Goal: Task Accomplishment & Management: Manage account settings

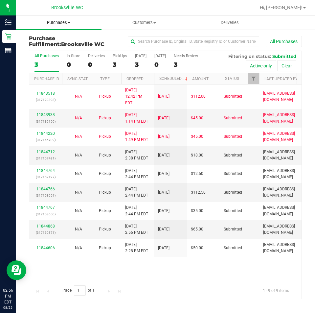
click at [57, 23] on span "Purchases" at bounding box center [59, 23] width 86 height 6
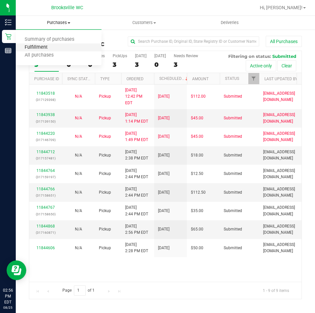
click at [45, 47] on span "Fulfillment" at bounding box center [36, 48] width 41 height 6
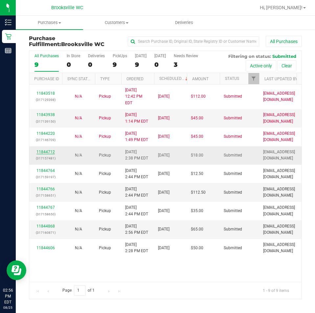
click at [47, 149] on div "11844712 (317157481)" at bounding box center [45, 155] width 25 height 12
click at [42, 150] on link "11844712" at bounding box center [45, 152] width 18 height 5
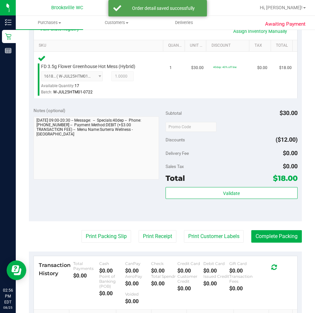
scroll to position [164, 0]
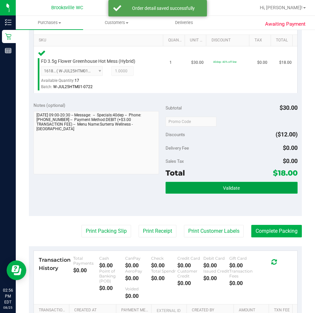
click at [250, 186] on button "Validate" at bounding box center [232, 188] width 132 height 12
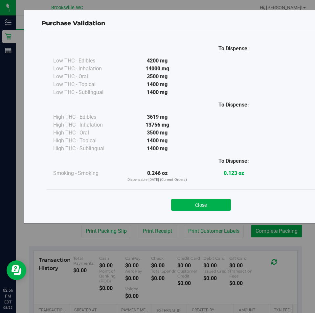
click at [207, 199] on button "Close" at bounding box center [201, 205] width 60 height 12
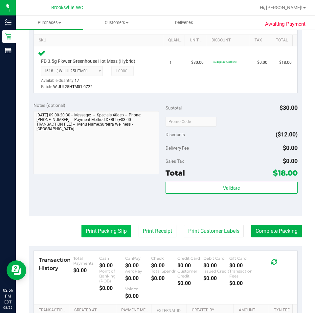
click at [86, 229] on button "Print Packing Slip" at bounding box center [107, 231] width 50 height 12
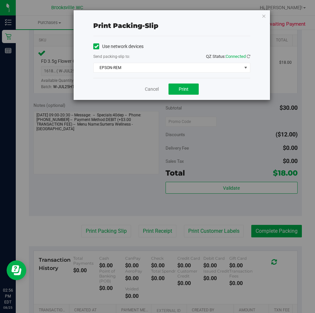
click at [188, 103] on div "Print packing-slip Use network devices Send packing-slip to: QZ Status: Connect…" at bounding box center [160, 156] width 320 height 313
click at [176, 85] on button "Print" at bounding box center [184, 88] width 30 height 11
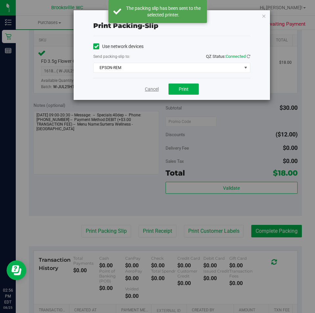
click at [153, 90] on link "Cancel" at bounding box center [152, 89] width 14 height 7
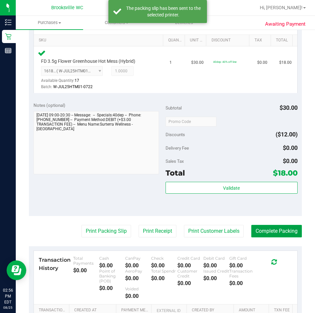
drag, startPoint x: 285, startPoint y: 225, endPoint x: 285, endPoint y: 239, distance: 13.8
click at [284, 229] on button "Complete Packing" at bounding box center [276, 231] width 51 height 12
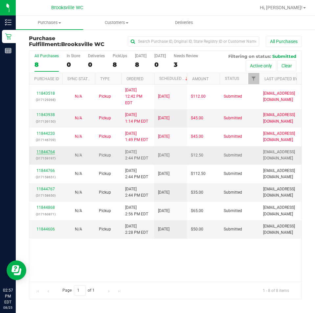
click at [44, 150] on link "11844764" at bounding box center [45, 152] width 18 height 5
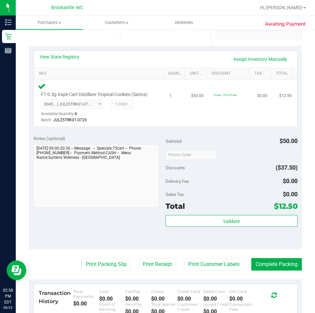
scroll to position [131, 0]
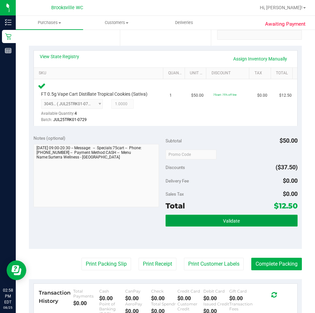
click at [258, 226] on button "Validate" at bounding box center [232, 221] width 132 height 12
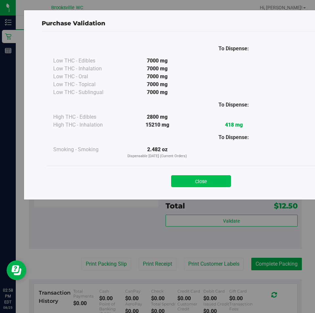
click at [189, 184] on button "Close" at bounding box center [201, 181] width 60 height 12
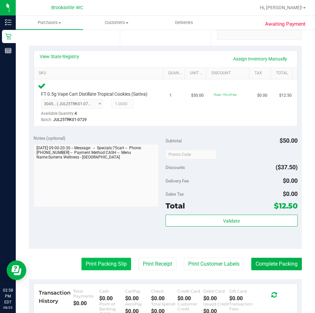
click at [112, 269] on button "Print Packing Slip" at bounding box center [107, 264] width 50 height 12
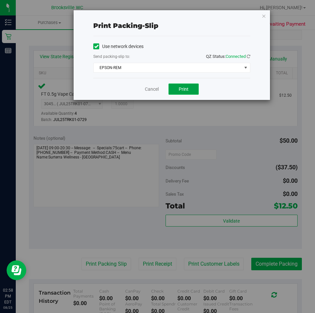
click at [189, 88] on button "Print" at bounding box center [184, 88] width 30 height 11
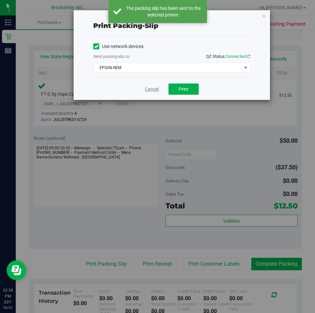
click at [150, 90] on link "Cancel" at bounding box center [152, 89] width 14 height 7
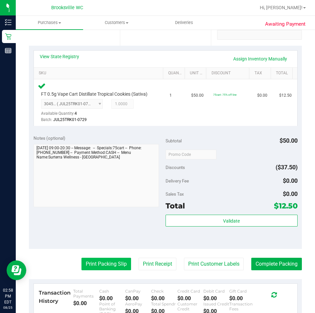
click at [117, 270] on button "Print Packing Slip" at bounding box center [107, 264] width 50 height 12
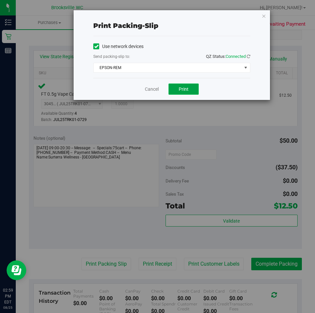
drag, startPoint x: 183, startPoint y: 85, endPoint x: 183, endPoint y: 90, distance: 4.9
click at [184, 87] on button "Print" at bounding box center [184, 88] width 30 height 11
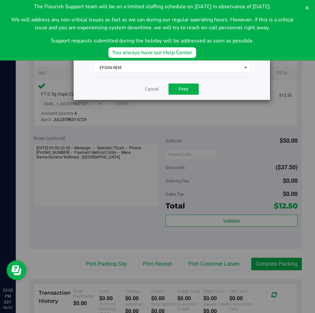
scroll to position [0, 0]
click at [91, 156] on div "Print packing-slip Use network devices Send packing-slip to: QZ Status: Connect…" at bounding box center [160, 156] width 320 height 313
click at [150, 91] on link "Cancel" at bounding box center [152, 89] width 14 height 7
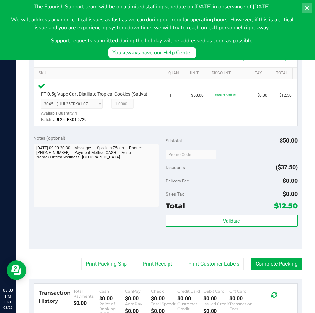
click at [307, 6] on icon at bounding box center [307, 7] width 5 height 5
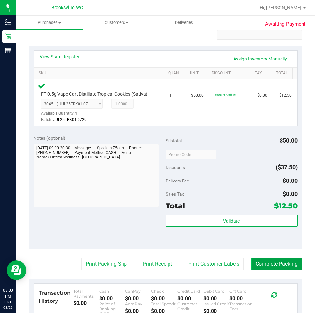
click at [270, 270] on button "Complete Packing" at bounding box center [276, 264] width 51 height 12
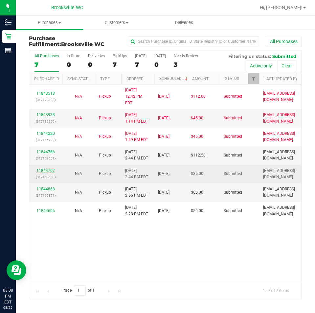
click at [44, 168] on link "11844767" at bounding box center [45, 170] width 18 height 5
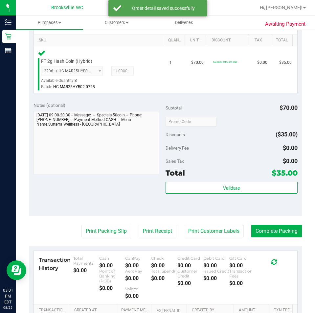
scroll to position [197, 0]
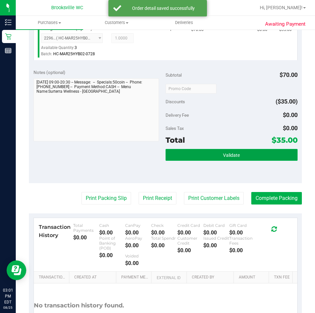
click at [223, 155] on span "Validate" at bounding box center [231, 155] width 17 height 5
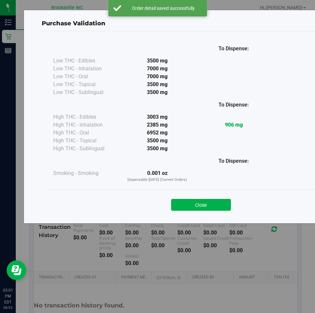
click at [190, 197] on div "Close" at bounding box center [201, 203] width 299 height 16
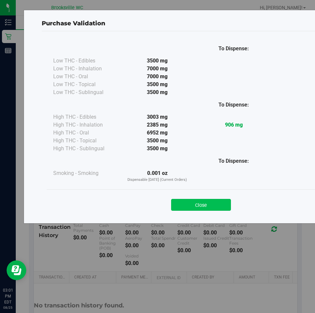
click at [186, 208] on button "Close" at bounding box center [201, 205] width 60 height 12
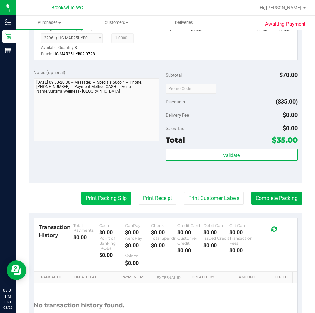
click at [91, 200] on button "Print Packing Slip" at bounding box center [107, 198] width 50 height 12
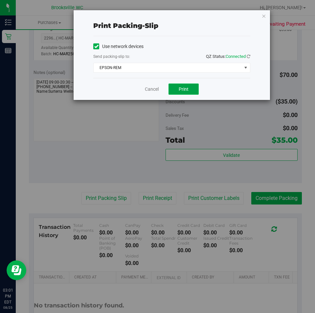
click at [191, 93] on button "Print" at bounding box center [184, 88] width 30 height 11
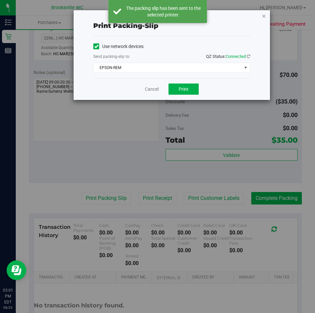
click at [265, 15] on icon "button" at bounding box center [264, 16] width 5 height 8
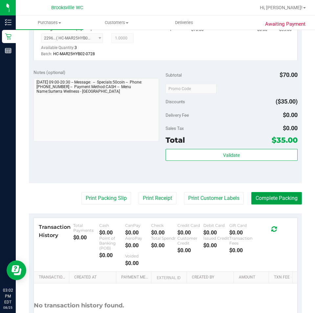
click at [277, 196] on button "Complete Packing" at bounding box center [276, 198] width 51 height 12
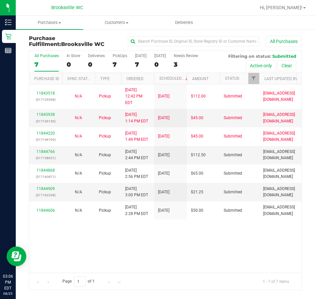
click at [199, 9] on div at bounding box center [187, 7] width 138 height 13
click at [74, 244] on div "11843518 (317129398) N/A Pickup [DATE] 12:42 PM EDT 8/25/2025 $112.00 Submitted…" at bounding box center [165, 178] width 272 height 189
click at [48, 24] on span "Purchases" at bounding box center [49, 23] width 67 height 6
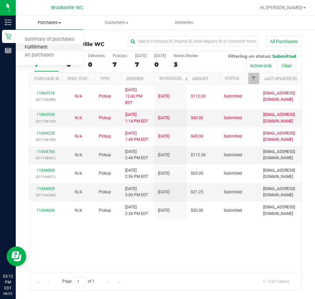
click at [42, 50] on span "Fulfillment" at bounding box center [36, 48] width 41 height 6
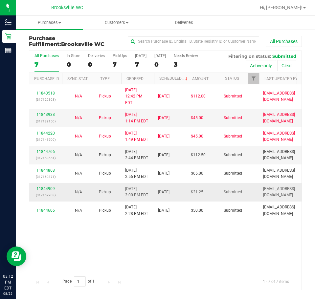
click at [44, 187] on link "11844909" at bounding box center [45, 189] width 18 height 5
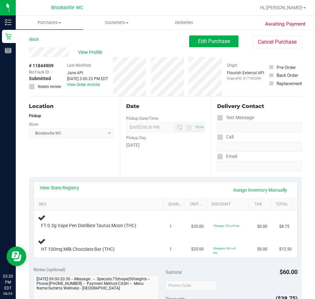
click at [61, 164] on div "Location Pickup Store Brooksville WC Select Store Bonita Springs WC Boynton Bea…" at bounding box center [74, 137] width 91 height 81
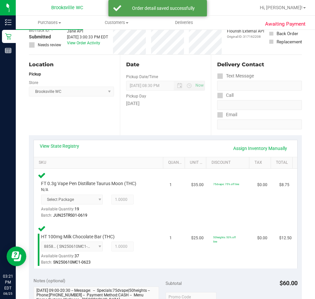
scroll to position [131, 0]
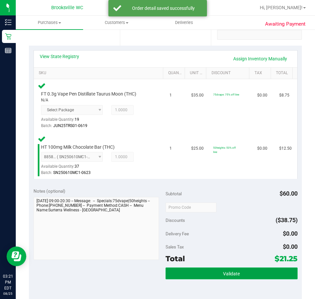
click at [224, 271] on span "Validate" at bounding box center [231, 273] width 17 height 5
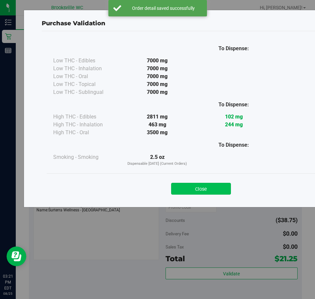
click at [208, 191] on button "Close" at bounding box center [201, 189] width 60 height 12
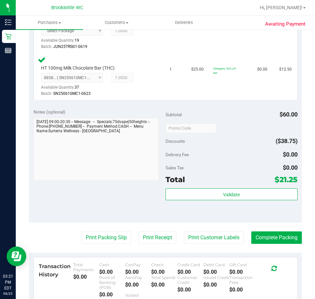
scroll to position [296, 0]
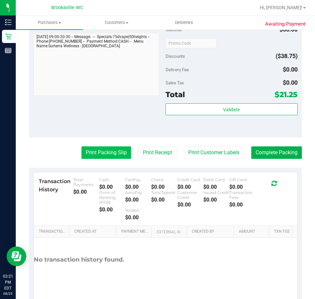
click at [82, 151] on button "Print Packing Slip" at bounding box center [107, 153] width 50 height 12
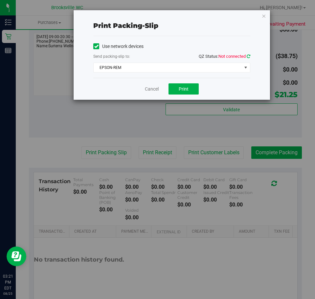
click at [247, 57] on icon at bounding box center [249, 56] width 4 height 4
click at [184, 86] on button "Print" at bounding box center [184, 88] width 30 height 11
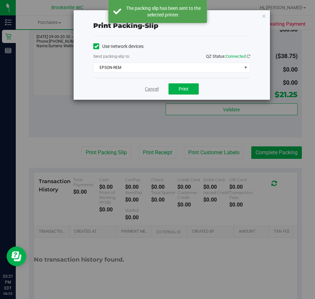
click at [146, 88] on link "Cancel" at bounding box center [152, 89] width 14 height 7
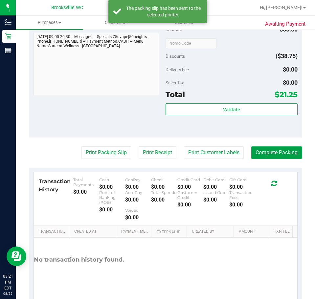
click at [268, 150] on button "Complete Packing" at bounding box center [276, 153] width 51 height 12
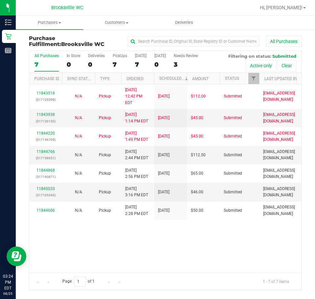
click at [21, 143] on div "Purchase Fulfillment: Brooksville WC All Purchases All Purchases 7 In Store 0 D…" at bounding box center [165, 163] width 299 height 268
click at [21, 148] on div "Purchase Fulfillment: Brooksville WC All Purchases All Purchases 7 In Store 0 D…" at bounding box center [165, 163] width 299 height 268
click at [52, 187] on link "11845033" at bounding box center [45, 189] width 18 height 5
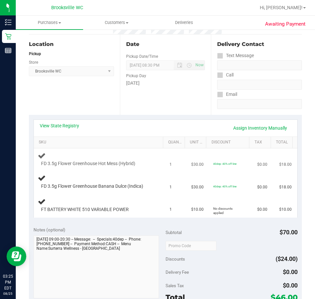
scroll to position [66, 0]
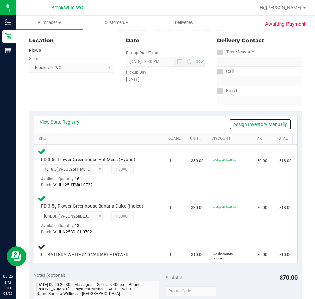
click at [248, 125] on link "Assign Inventory Manually" at bounding box center [260, 124] width 62 height 11
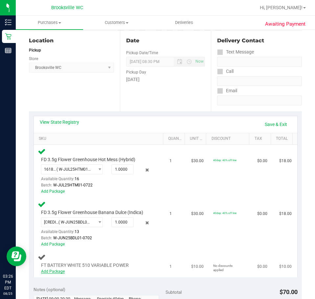
click at [59, 271] on link "Add Package" at bounding box center [53, 272] width 24 height 5
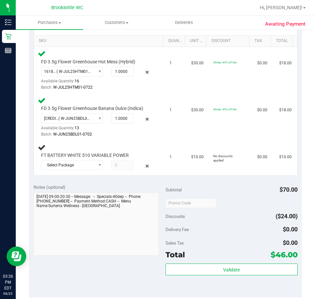
scroll to position [164, 0]
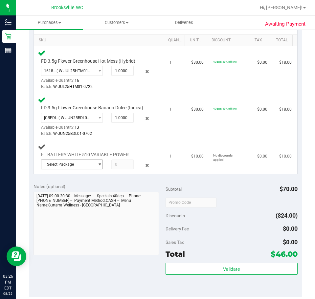
click at [83, 164] on span "Select Package" at bounding box center [67, 164] width 53 height 9
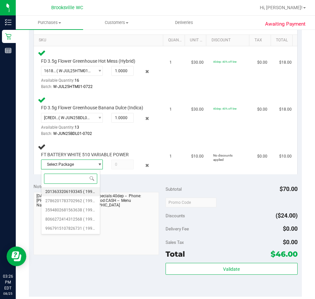
click at [79, 194] on li "2013633206193345 ( 1992285-072025 | orig: FLTW-20250820-023 )" at bounding box center [70, 191] width 59 height 9
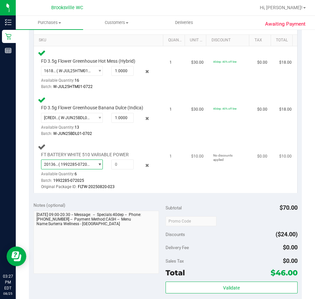
click at [78, 164] on span "( 1992285-072025 | orig: FLTW-20250820-023 )" at bounding box center [75, 164] width 33 height 5
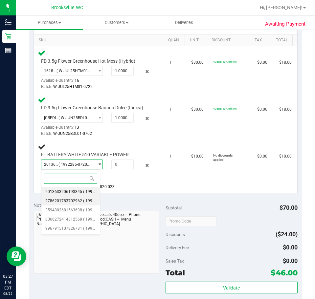
click at [62, 201] on span "2786201783702962" at bounding box center [63, 201] width 37 height 5
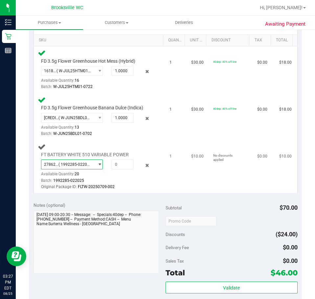
click at [59, 162] on span "2786201783702962 ( 1992285-022025 | orig: FLTW-20250709-002 )" at bounding box center [67, 164] width 53 height 9
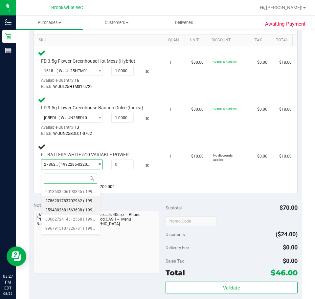
click at [62, 208] on span "3594802681563638" at bounding box center [63, 210] width 37 height 5
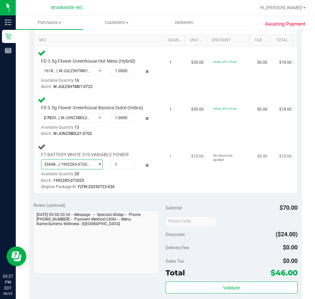
click at [68, 166] on span "( 1992285-072025 | orig: FLTW-20250723-036 )" at bounding box center [75, 164] width 33 height 5
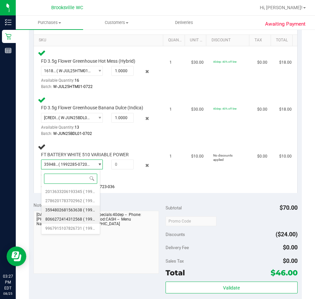
click at [69, 222] on li "8066272414312568 ( 1992285-072025 | orig: FLTW-20250808-014 )" at bounding box center [70, 219] width 59 height 9
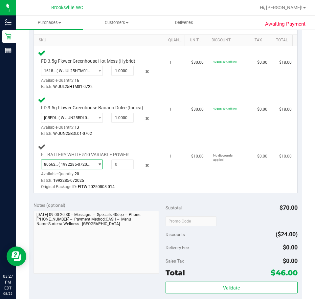
click at [74, 163] on span "( 1992285-072025 | orig: FLTW-20250808-014 )" at bounding box center [75, 164] width 33 height 5
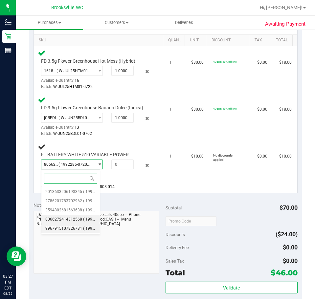
click at [73, 230] on span "9967915107826731" at bounding box center [63, 228] width 37 height 5
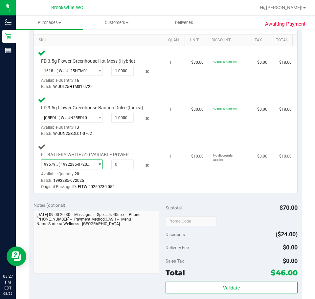
click at [77, 168] on span "9967915107826731 ( 1992285-072025 | orig: FLTW-20250730-052 )" at bounding box center [67, 164] width 53 height 9
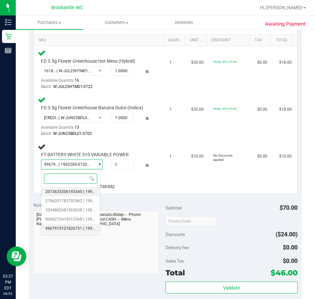
click at [68, 191] on span "2013633206193345" at bounding box center [63, 192] width 37 height 5
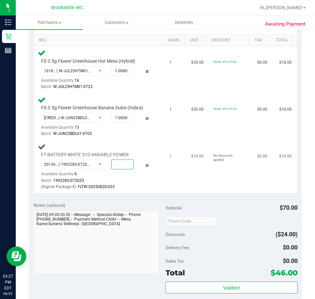
click at [115, 167] on span at bounding box center [122, 165] width 22 height 10
type input "1"
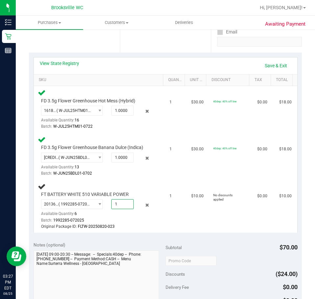
scroll to position [66, 0]
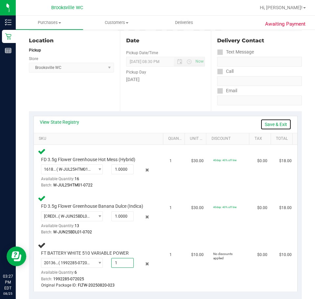
type input "1.0000"
click at [269, 127] on link "Save & Exit" at bounding box center [276, 124] width 31 height 11
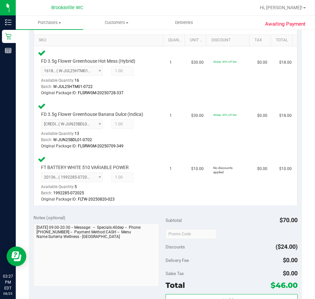
scroll to position [296, 0]
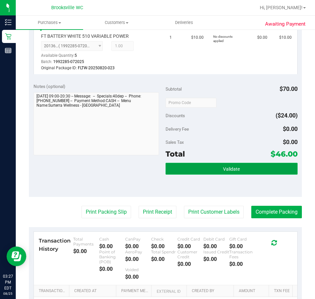
click at [233, 169] on span "Validate" at bounding box center [231, 169] width 17 height 5
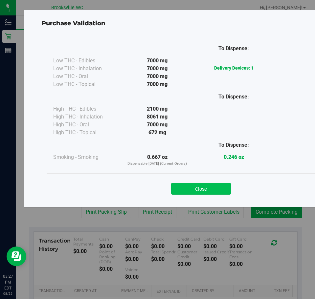
click at [183, 192] on button "Close" at bounding box center [201, 189] width 60 height 12
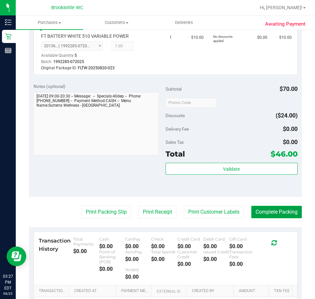
click at [281, 218] on button "Complete Packing" at bounding box center [276, 212] width 51 height 12
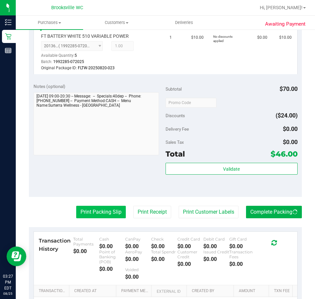
click at [88, 210] on button "Print Packing Slip" at bounding box center [101, 212] width 50 height 12
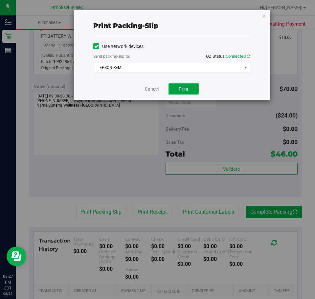
click at [184, 86] on span "Print" at bounding box center [184, 88] width 10 height 5
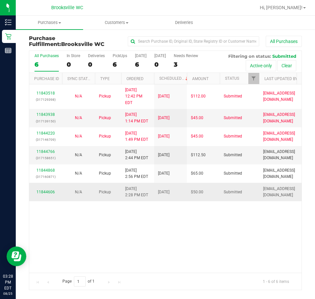
click at [47, 189] on div "11844606" at bounding box center [45, 192] width 25 height 6
click at [47, 190] on link "11844606" at bounding box center [45, 192] width 18 height 5
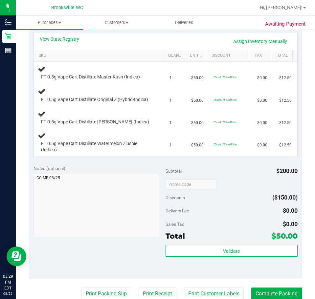
scroll to position [164, 0]
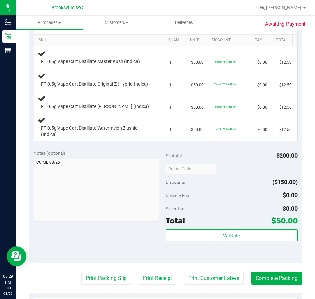
click at [108, 291] on purchase-details "Back Edit Purchase Cancel Purchase View Profile # 11844606 BioTrack ID: - Submi…" at bounding box center [165, 152] width 273 height 563
click at [107, 285] on button "Print Packing Slip" at bounding box center [107, 278] width 50 height 12
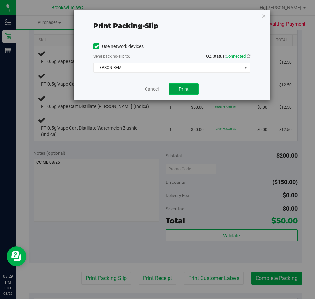
click at [180, 86] on span "Print" at bounding box center [184, 88] width 10 height 5
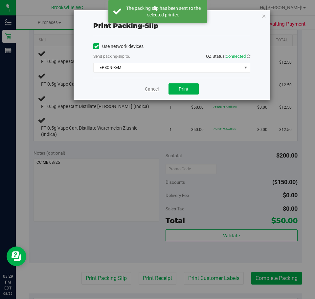
click at [151, 89] on link "Cancel" at bounding box center [152, 89] width 14 height 7
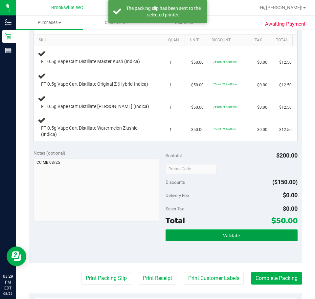
click at [196, 242] on button "Validate" at bounding box center [232, 236] width 132 height 12
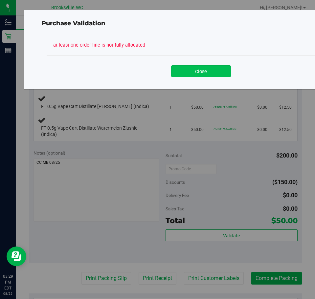
click at [197, 71] on button "Close" at bounding box center [201, 71] width 60 height 12
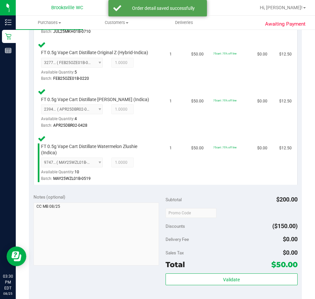
scroll to position [296, 0]
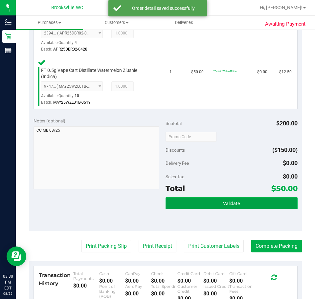
click at [247, 207] on button "Validate" at bounding box center [232, 204] width 132 height 12
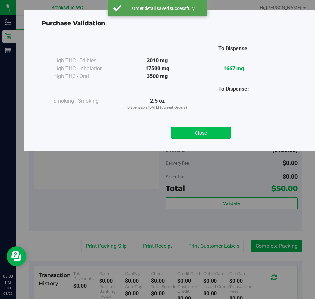
click at [220, 138] on button "Close" at bounding box center [201, 133] width 60 height 12
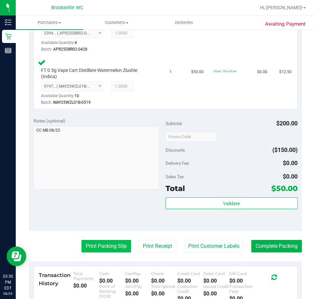
click at [89, 252] on button "Print Packing Slip" at bounding box center [107, 246] width 50 height 12
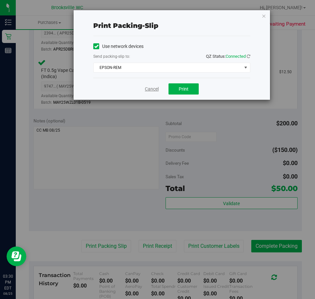
click at [154, 89] on link "Cancel" at bounding box center [152, 89] width 14 height 7
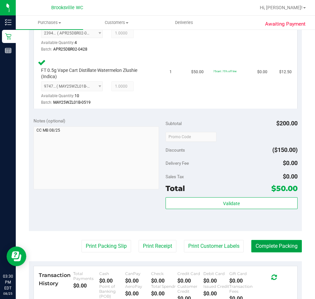
click at [252, 252] on button "Complete Packing" at bounding box center [276, 246] width 51 height 12
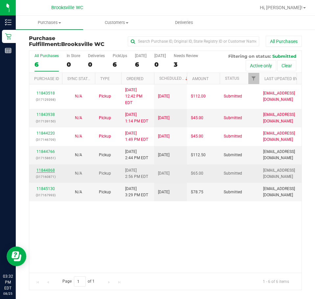
click at [51, 168] on link "11844868" at bounding box center [45, 170] width 18 height 5
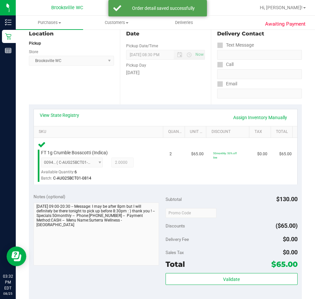
scroll to position [230, 0]
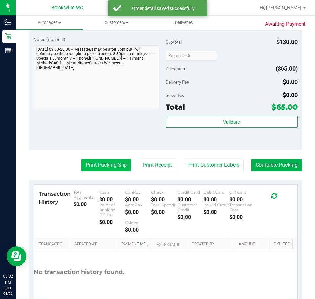
click at [107, 165] on button "Print Packing Slip" at bounding box center [107, 165] width 50 height 12
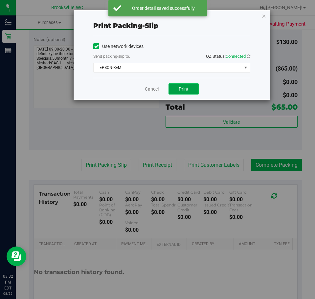
click at [189, 93] on button "Print" at bounding box center [184, 88] width 30 height 11
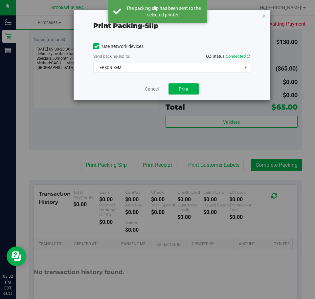
click at [153, 87] on link "Cancel" at bounding box center [152, 89] width 14 height 7
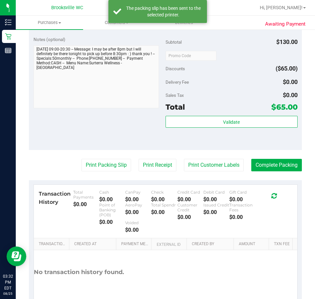
click at [276, 157] on purchase-details "Back Edit Purchase Cancel Purchase View Profile # 11844868 BioTrack ID: - Submi…" at bounding box center [165, 63] width 273 height 516
click at [276, 159] on purchase-details "Back Edit Purchase Cancel Purchase View Profile # 11844868 BioTrack ID: - Submi…" at bounding box center [165, 63] width 273 height 516
click at [277, 161] on button "Complete Packing" at bounding box center [276, 165] width 51 height 12
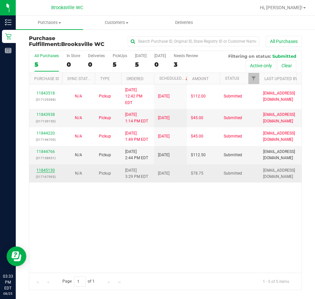
click at [44, 168] on link "11845130" at bounding box center [45, 170] width 18 height 5
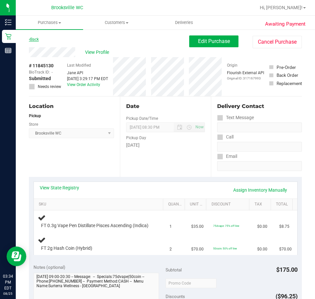
click at [34, 38] on link "Back" at bounding box center [34, 39] width 10 height 5
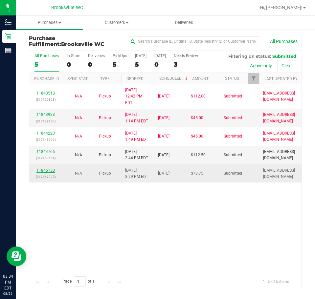
click at [47, 168] on link "11845130" at bounding box center [45, 170] width 18 height 5
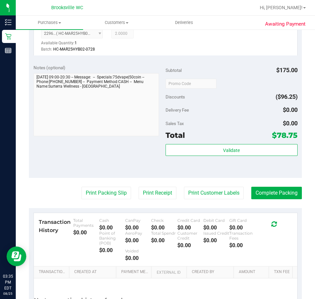
scroll to position [263, 0]
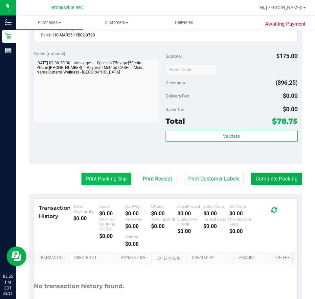
click at [83, 185] on button "Print Packing Slip" at bounding box center [107, 179] width 50 height 12
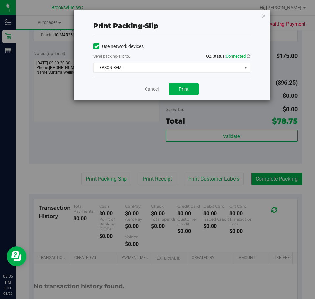
click at [179, 81] on div "Cancel Print" at bounding box center [171, 89] width 157 height 22
click at [180, 86] on span "Print" at bounding box center [184, 88] width 10 height 5
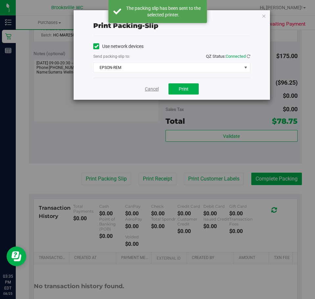
click at [146, 87] on link "Cancel" at bounding box center [152, 89] width 14 height 7
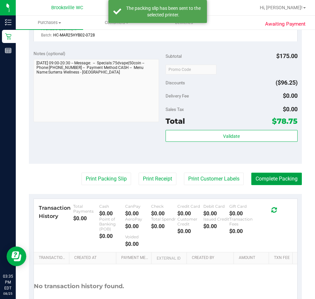
click at [254, 184] on button "Complete Packing" at bounding box center [276, 179] width 51 height 12
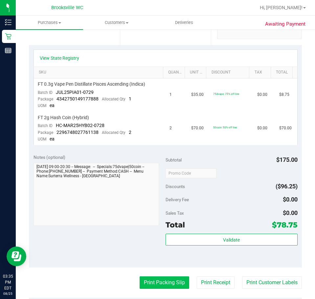
scroll to position [164, 0]
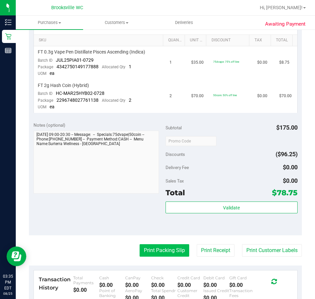
click at [144, 256] on button "Print Packing Slip" at bounding box center [165, 251] width 50 height 12
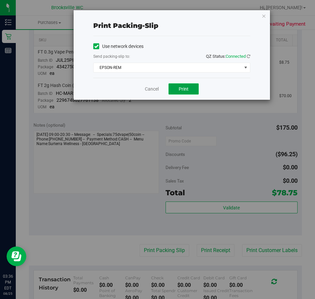
click at [192, 88] on button "Print" at bounding box center [184, 88] width 30 height 11
click at [152, 89] on link "Cancel" at bounding box center [152, 89] width 14 height 7
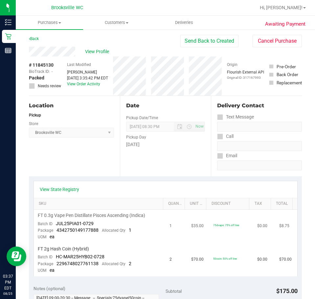
scroll to position [0, 0]
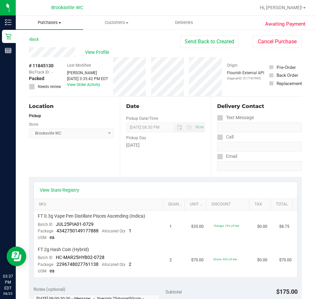
click at [45, 25] on span "Purchases" at bounding box center [49, 23] width 67 height 6
click at [33, 47] on span "Fulfillment" at bounding box center [36, 48] width 41 height 6
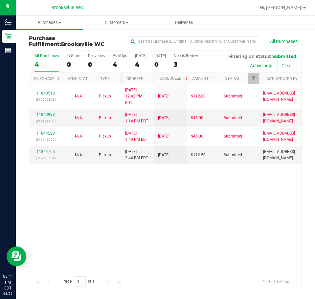
click at [63, 186] on div "11843518 (317129398) N/A Pickup [DATE] 12:42 PM EDT 8/25/2025 $112.00 Submitted…" at bounding box center [165, 178] width 272 height 189
click at [41, 150] on link "11844766" at bounding box center [45, 152] width 18 height 5
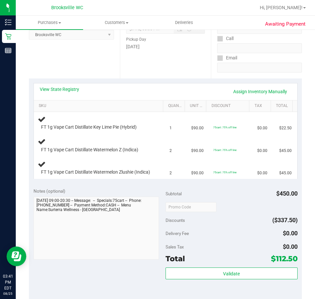
scroll to position [131, 0]
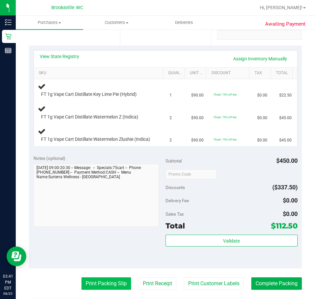
click at [107, 285] on button "Print Packing Slip" at bounding box center [107, 284] width 50 height 12
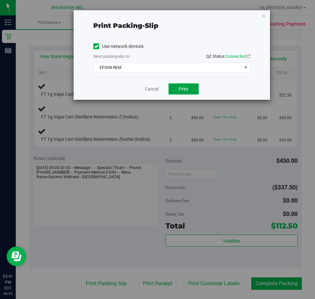
click at [178, 84] on button "Print" at bounding box center [184, 88] width 30 height 11
click at [149, 89] on link "Cancel" at bounding box center [152, 89] width 14 height 7
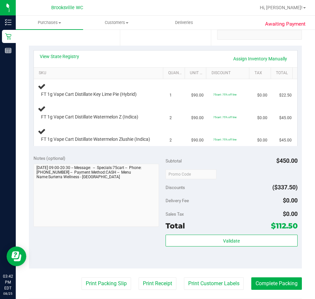
click at [270, 279] on purchase-details "Back Edit Purchase Cancel Purchase View Profile # 11844766 BioTrack ID: - Submi…" at bounding box center [165, 172] width 273 height 536
click at [269, 290] on button "Complete Packing" at bounding box center [276, 284] width 51 height 12
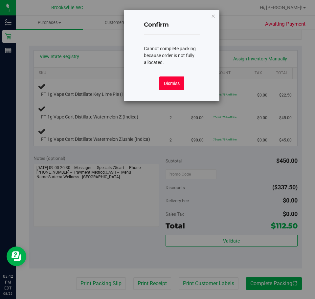
click at [173, 81] on button "Dismiss" at bounding box center [171, 84] width 25 height 14
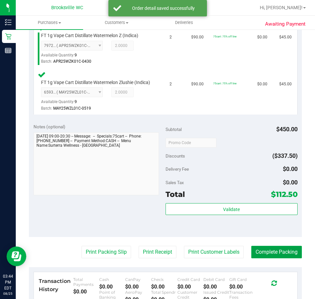
scroll to position [263, 0]
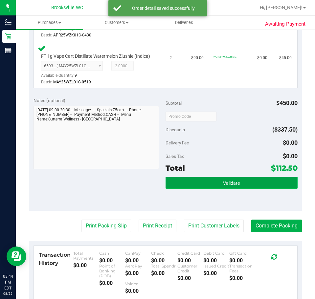
click at [213, 189] on button "Validate" at bounding box center [232, 183] width 132 height 12
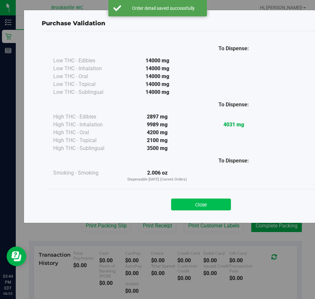
click at [214, 208] on button "Close" at bounding box center [201, 205] width 60 height 12
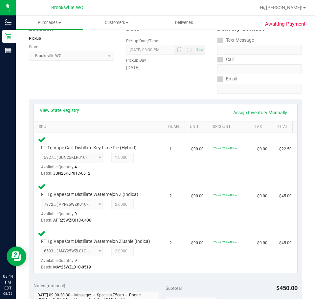
scroll to position [230, 0]
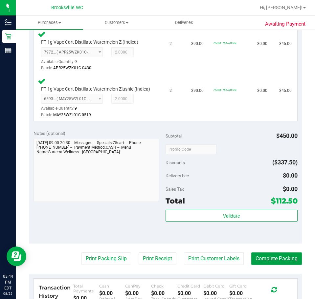
click at [271, 265] on button "Complete Packing" at bounding box center [276, 259] width 51 height 12
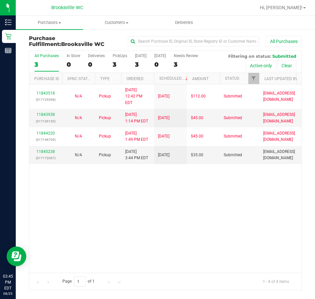
click at [143, 205] on div "11843518 (317129398) N/A Pickup [DATE] 12:42 PM EDT 8/25/2025 $112.00 Submitted…" at bounding box center [165, 178] width 272 height 189
click at [52, 150] on link "11845238" at bounding box center [45, 152] width 18 height 5
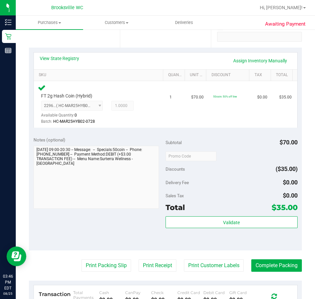
scroll to position [131, 0]
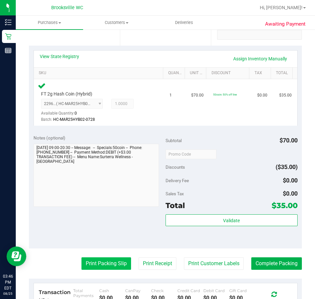
click at [91, 266] on button "Print Packing Slip" at bounding box center [107, 264] width 50 height 12
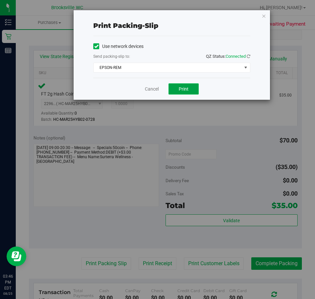
click at [183, 90] on span "Print" at bounding box center [184, 88] width 10 height 5
click at [157, 88] on link "Cancel" at bounding box center [152, 89] width 14 height 7
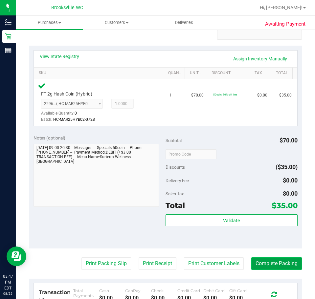
click at [265, 268] on button "Complete Packing" at bounding box center [276, 264] width 51 height 12
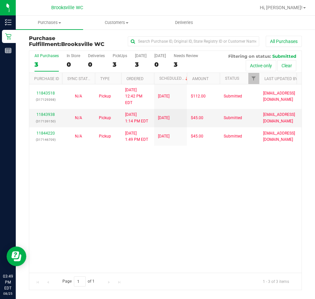
click at [76, 182] on div "11843518 (317129398) N/A Pickup [DATE] 12:42 PM EDT 8/25/2025 $112.00 Submitted…" at bounding box center [165, 178] width 272 height 189
click at [49, 22] on span "Purchases" at bounding box center [49, 23] width 67 height 6
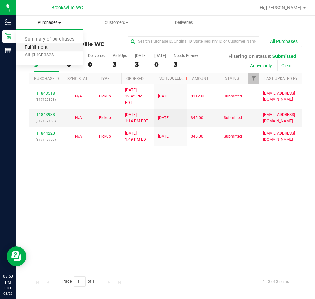
click at [44, 49] on span "Fulfillment" at bounding box center [36, 48] width 41 height 6
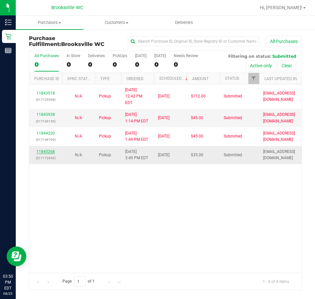
click at [46, 150] on link "11845268" at bounding box center [45, 152] width 18 height 5
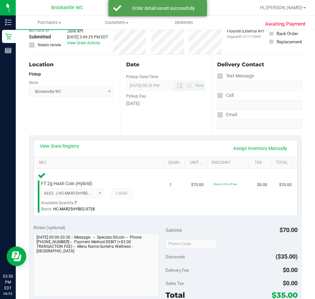
scroll to position [131, 0]
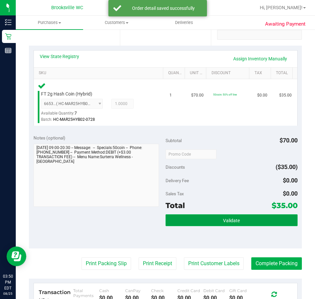
click at [211, 222] on button "Validate" at bounding box center [232, 221] width 132 height 12
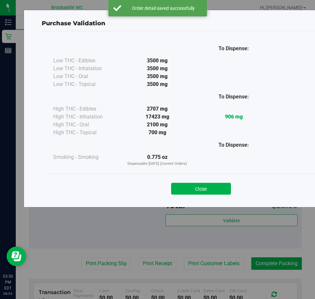
click at [198, 193] on button "Close" at bounding box center [201, 189] width 60 height 12
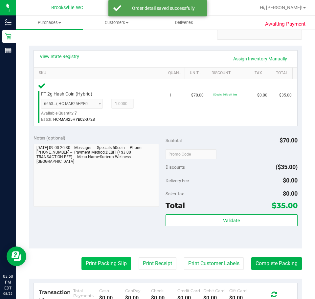
click at [107, 263] on button "Print Packing Slip" at bounding box center [107, 264] width 50 height 12
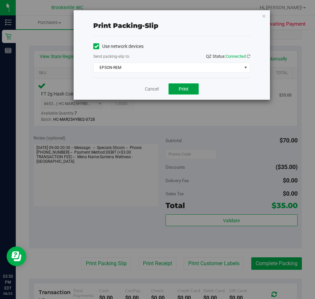
click at [186, 93] on button "Print" at bounding box center [184, 88] width 30 height 11
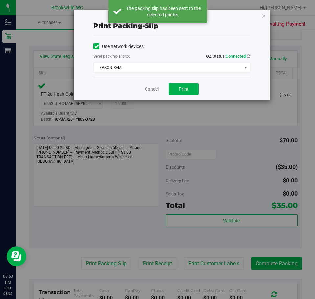
click at [150, 91] on link "Cancel" at bounding box center [152, 89] width 14 height 7
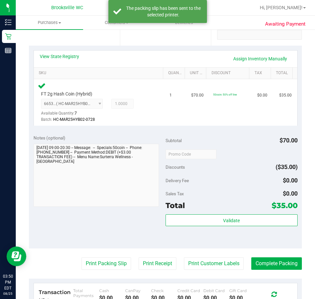
click at [218, 193] on div "Sales Tax $0.00" at bounding box center [232, 194] width 132 height 12
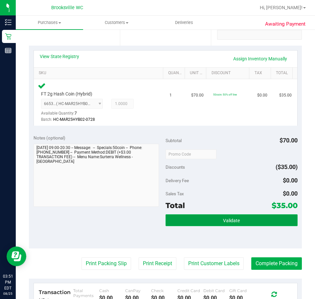
click at [221, 224] on button "Validate" at bounding box center [232, 221] width 132 height 12
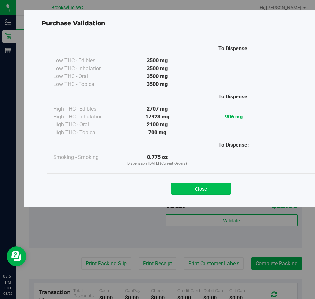
click at [198, 191] on button "Close" at bounding box center [201, 189] width 60 height 12
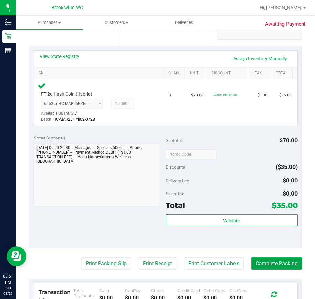
click at [265, 258] on button "Complete Packing" at bounding box center [276, 264] width 51 height 12
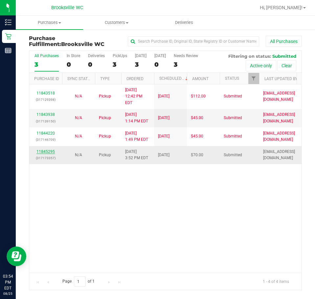
click at [50, 150] on link "11845295" at bounding box center [45, 152] width 18 height 5
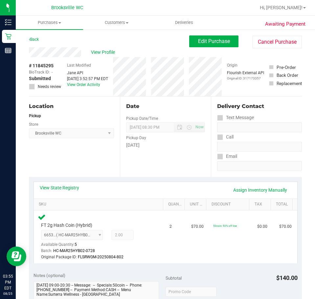
click at [35, 42] on div "Back" at bounding box center [34, 39] width 10 height 8
click at [35, 41] on link "Back" at bounding box center [34, 39] width 10 height 5
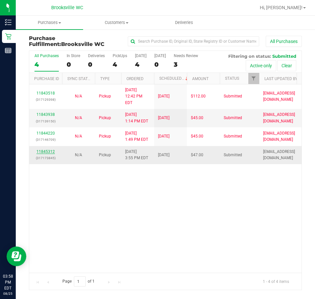
click at [46, 150] on link "11845312" at bounding box center [45, 152] width 18 height 5
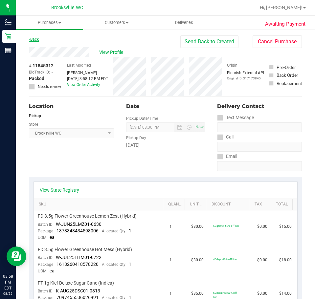
click at [35, 39] on link "Back" at bounding box center [34, 39] width 10 height 5
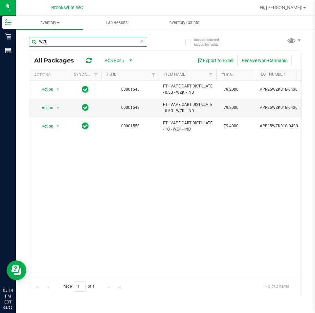
click at [52, 42] on input "WZK" at bounding box center [88, 42] width 118 height 10
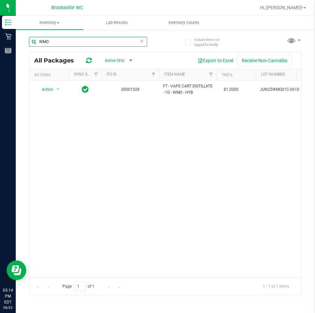
type input "WMO"
click at [100, 40] on input "WMO" at bounding box center [88, 42] width 118 height 10
type input "2296748027761138"
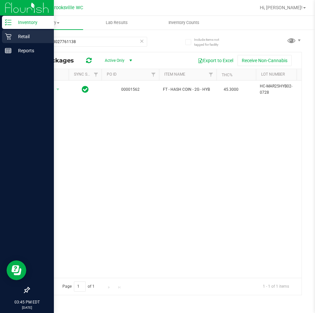
drag, startPoint x: 87, startPoint y: 43, endPoint x: 0, endPoint y: 43, distance: 87.1
click at [0, 43] on div "Inventory Retail Reports 03:45 PM EDT 08/25/2025 08/25 Brooksville WC Hi, Danie…" at bounding box center [157, 156] width 315 height 313
type input "Hash"
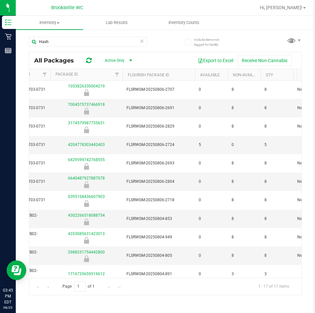
scroll to position [0, 285]
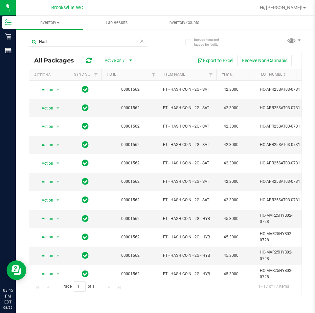
click at [140, 41] on icon at bounding box center [142, 41] width 5 height 8
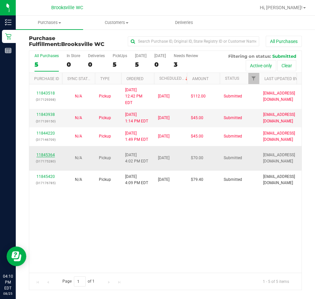
click at [48, 153] on link "11845364" at bounding box center [45, 155] width 18 height 5
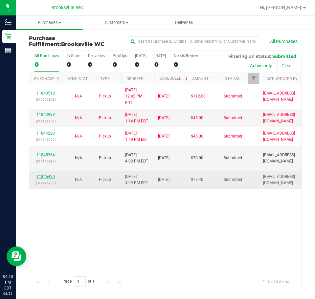
click at [45, 175] on link "11845420" at bounding box center [45, 177] width 18 height 5
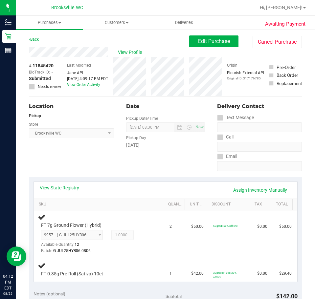
click at [104, 160] on div "Location Pickup Store [GEOGRAPHIC_DATA] WC Select Store [PERSON_NAME][GEOGRAPHI…" at bounding box center [74, 137] width 91 height 81
click at [71, 143] on div "Location Pickup Store [GEOGRAPHIC_DATA] WC Select Store [PERSON_NAME][GEOGRAPHI…" at bounding box center [74, 137] width 91 height 81
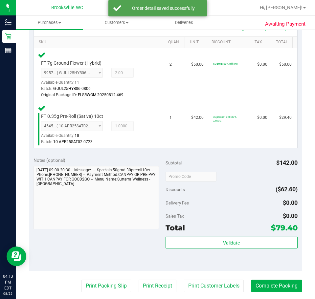
scroll to position [263, 0]
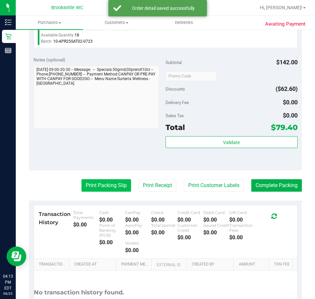
click at [104, 189] on button "Print Packing Slip" at bounding box center [107, 185] width 50 height 12
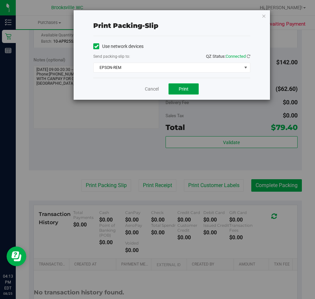
click at [185, 94] on button "Print" at bounding box center [184, 88] width 30 height 11
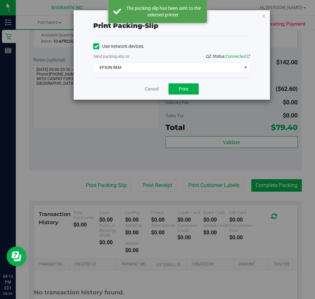
click at [145, 86] on div "Cancel Print" at bounding box center [171, 89] width 157 height 22
click at [147, 90] on link "Cancel" at bounding box center [152, 89] width 14 height 7
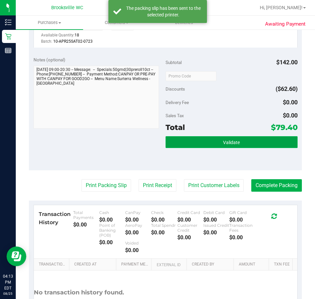
click at [202, 147] on button "Validate" at bounding box center [232, 142] width 132 height 12
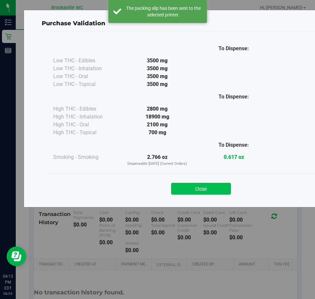
click at [196, 191] on button "Close" at bounding box center [201, 189] width 60 height 12
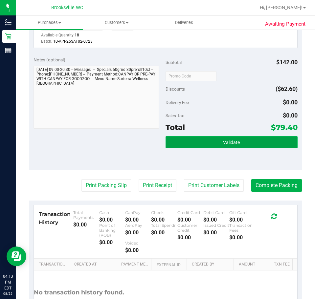
click at [182, 148] on button "Validate" at bounding box center [232, 142] width 132 height 12
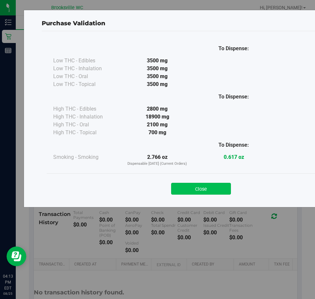
click at [196, 194] on button "Close" at bounding box center [201, 189] width 60 height 12
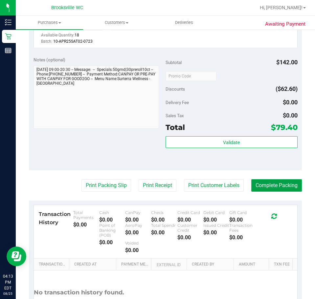
click at [272, 189] on button "Complete Packing" at bounding box center [276, 185] width 51 height 12
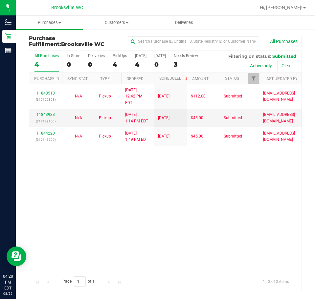
click at [90, 166] on div "11843518 (317129398) N/A Pickup [DATE] 12:42 PM EDT 8/25/2025 $112.00 Submitted…" at bounding box center [165, 178] width 272 height 189
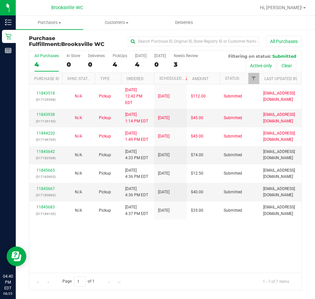
drag, startPoint x: 79, startPoint y: 175, endPoint x: -317, endPoint y: 314, distance: 418.9
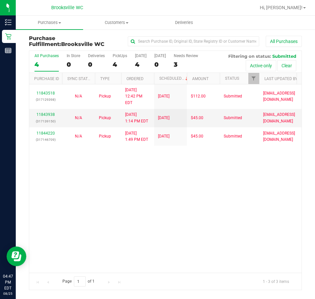
click at [51, 184] on div "11843518 (317129398) N/A Pickup [DATE] 12:42 PM EDT 8/25/2025 $112.00 Submitted…" at bounding box center [165, 178] width 272 height 189
click at [33, 8] on div "Brooksville WC" at bounding box center [67, 8] width 96 height 10
click at [21, 119] on div "Purchase Fulfillment: Brooksville WC All Purchases All Purchases 4 In Store 0 D…" at bounding box center [165, 163] width 299 height 268
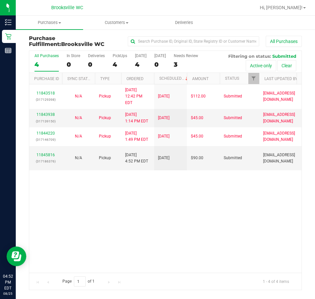
click at [158, 211] on div "11843518 (317129398) N/A Pickup [DATE] 12:42 PM EDT 8/25/2025 $112.00 Submitted…" at bounding box center [165, 178] width 272 height 189
click at [43, 153] on link "11845816" at bounding box center [45, 155] width 18 height 5
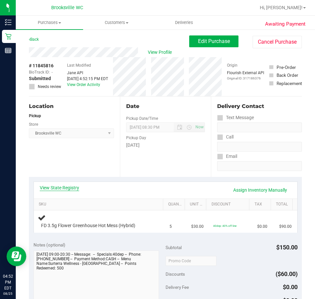
click at [55, 188] on link "View State Registry" at bounding box center [59, 188] width 39 height 7
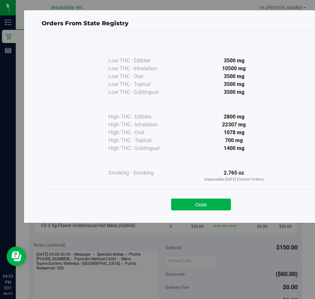
click at [215, 214] on div "Close" at bounding box center [201, 202] width 309 height 27
click at [215, 206] on button "Close" at bounding box center [201, 205] width 60 height 12
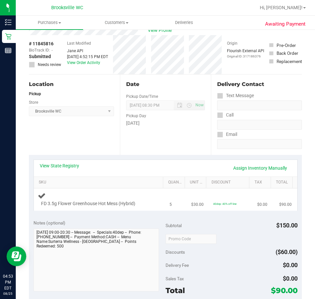
scroll to position [99, 0]
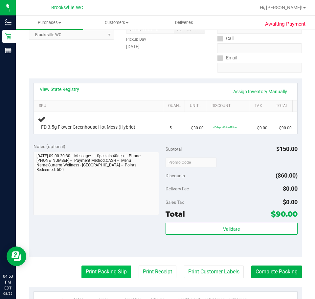
click at [93, 273] on button "Print Packing Slip" at bounding box center [107, 272] width 50 height 12
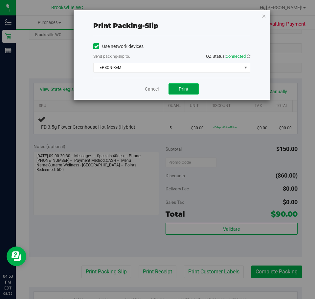
click at [184, 87] on span "Print" at bounding box center [184, 88] width 10 height 5
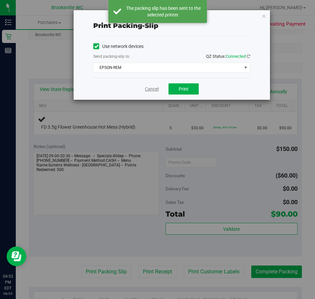
click at [152, 89] on link "Cancel" at bounding box center [152, 89] width 14 height 7
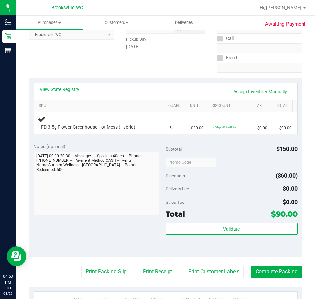
click at [181, 194] on div "Delivery Fee" at bounding box center [178, 189] width 25 height 12
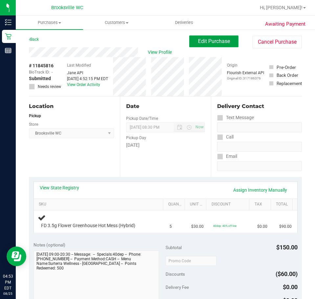
click at [210, 45] on button "Edit Purchase" at bounding box center [213, 41] width 49 height 12
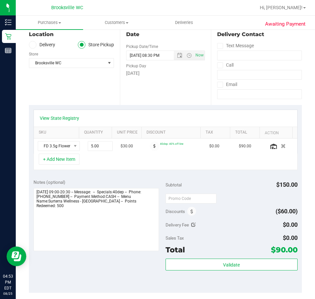
scroll to position [99, 0]
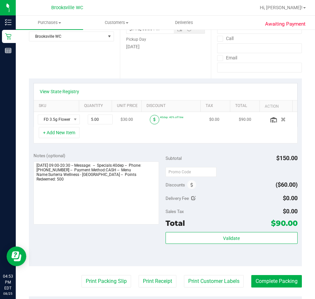
click at [153, 120] on icon at bounding box center [154, 120] width 2 height 4
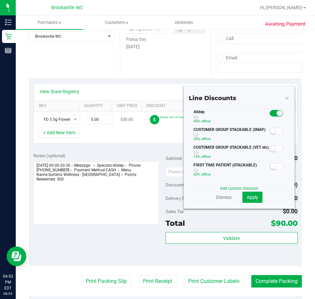
click at [153, 120] on icon at bounding box center [154, 120] width 2 height 4
click at [210, 196] on div "Dismiss Apply" at bounding box center [239, 197] width 101 height 11
click at [216, 200] on link "Dismiss" at bounding box center [224, 197] width 16 height 7
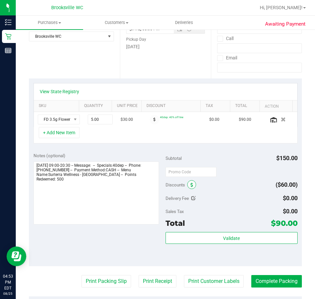
click at [191, 185] on icon at bounding box center [192, 185] width 3 height 5
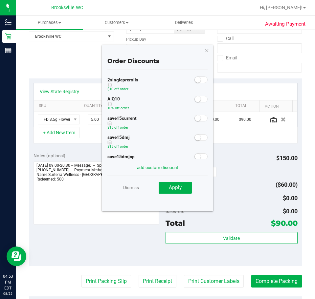
click at [198, 100] on span at bounding box center [201, 99] width 13 height 7
click at [167, 186] on button "Apply" at bounding box center [175, 188] width 33 height 12
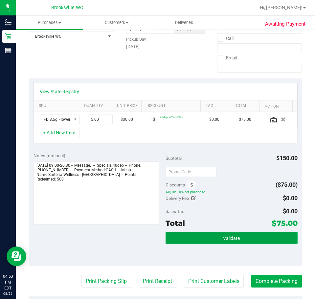
click at [208, 239] on button "Validate" at bounding box center [232, 238] width 132 height 12
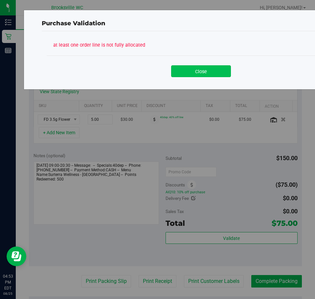
click at [190, 75] on button "Close" at bounding box center [201, 71] width 60 height 12
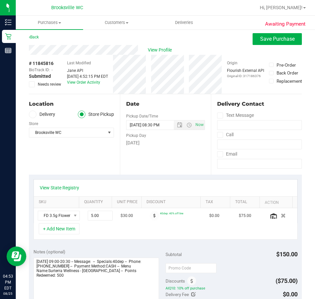
scroll to position [0, 0]
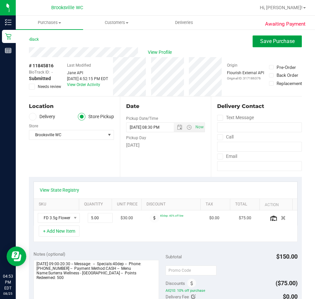
click at [263, 40] on span "Save Purchase" at bounding box center [277, 41] width 35 height 6
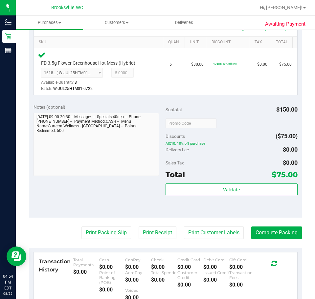
scroll to position [164, 0]
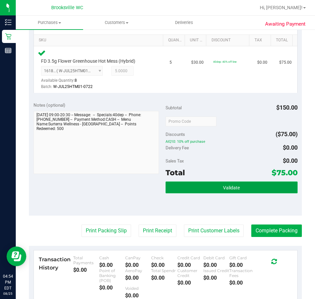
click at [214, 187] on button "Validate" at bounding box center [232, 188] width 132 height 12
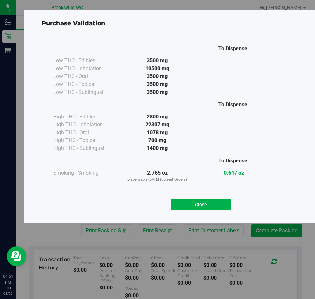
click at [211, 203] on button "Close" at bounding box center [201, 205] width 60 height 12
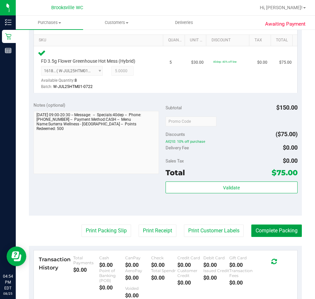
click at [291, 233] on button "Complete Packing" at bounding box center [276, 231] width 51 height 12
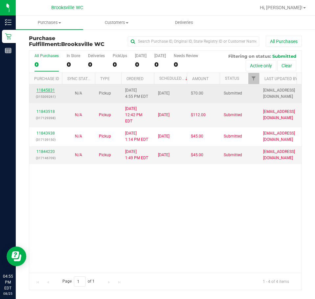
click at [45, 90] on link "11845831" at bounding box center [45, 90] width 18 height 5
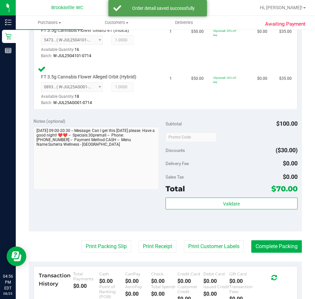
scroll to position [197, 0]
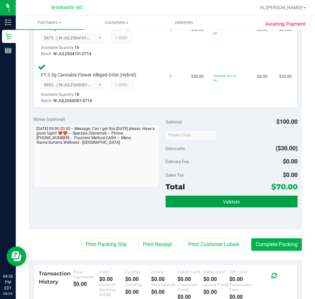
click at [234, 200] on span "Validate" at bounding box center [231, 202] width 17 height 5
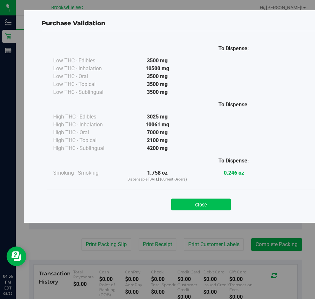
click at [200, 201] on button "Close" at bounding box center [201, 205] width 60 height 12
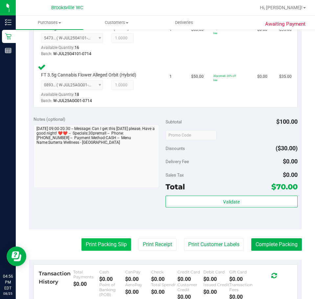
click at [102, 239] on button "Print Packing Slip" at bounding box center [107, 245] width 50 height 12
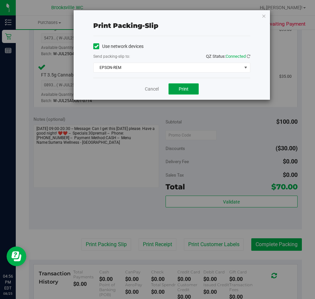
click at [187, 91] on span "Print" at bounding box center [184, 88] width 10 height 5
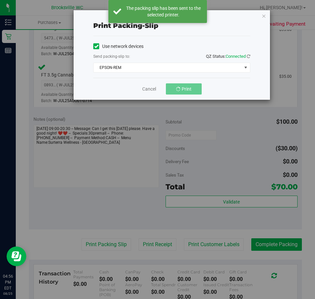
click at [151, 209] on div "Print packing-slip Use network devices Send packing-slip to: QZ Status: Connect…" at bounding box center [160, 149] width 320 height 299
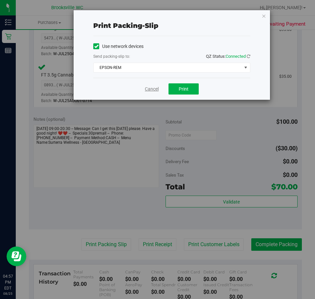
click at [147, 88] on link "Cancel" at bounding box center [152, 89] width 14 height 7
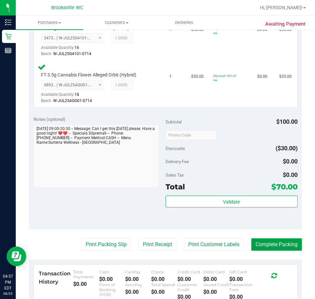
click at [284, 241] on button "Complete Packing" at bounding box center [276, 245] width 51 height 12
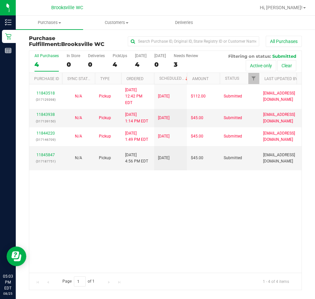
click at [112, 216] on div "11843518 (317129398) N/A Pickup [DATE] 12:42 PM EDT 8/25/2025 $112.00 Submitted…" at bounding box center [165, 178] width 272 height 189
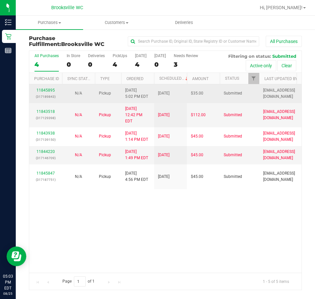
click at [50, 94] on p "(317189843)" at bounding box center [45, 97] width 25 height 6
click at [50, 89] on link "11845895" at bounding box center [45, 90] width 18 height 5
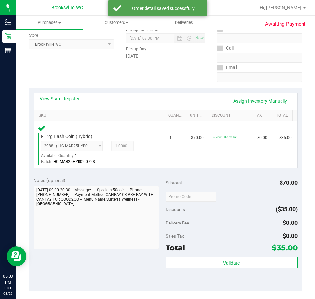
scroll to position [99, 0]
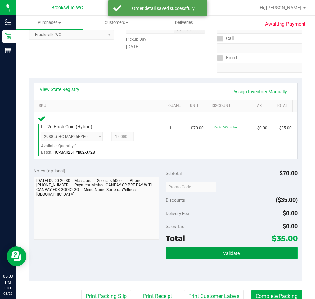
click at [204, 253] on button "Validate" at bounding box center [232, 253] width 132 height 12
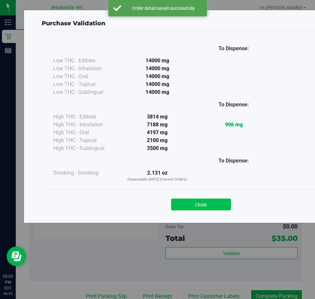
click at [197, 205] on button "Close" at bounding box center [201, 205] width 60 height 12
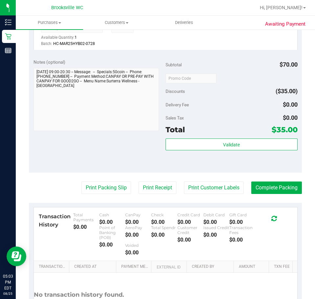
scroll to position [230, 0]
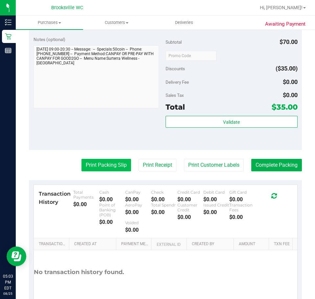
click at [107, 171] on button "Print Packing Slip" at bounding box center [107, 165] width 50 height 12
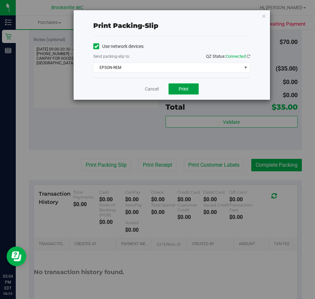
click at [184, 89] on span "Print" at bounding box center [184, 88] width 10 height 5
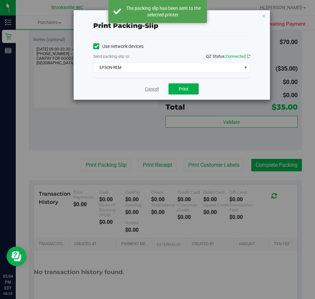
click at [147, 91] on link "Cancel" at bounding box center [152, 89] width 14 height 7
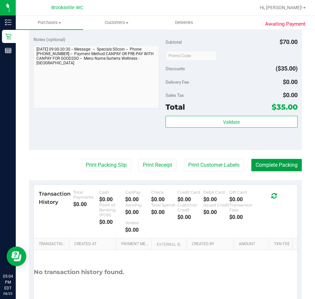
click at [255, 164] on button "Complete Packing" at bounding box center [276, 165] width 51 height 12
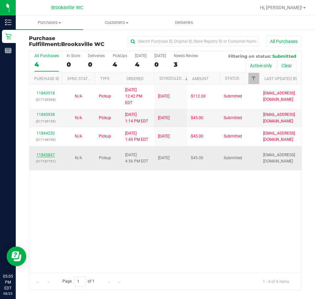
click at [43, 153] on link "11845847" at bounding box center [45, 155] width 18 height 5
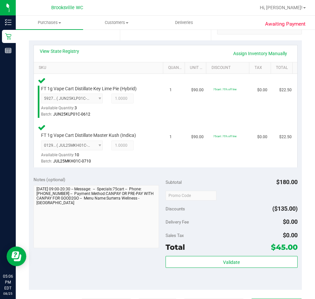
scroll to position [197, 0]
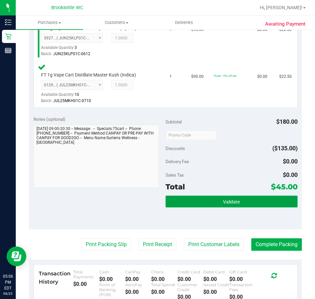
click at [212, 198] on button "Validate" at bounding box center [232, 202] width 132 height 12
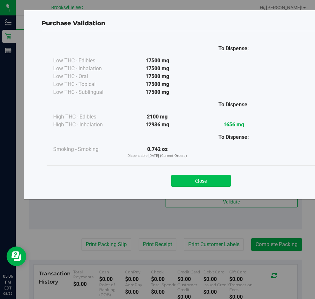
click at [192, 185] on button "Close" at bounding box center [201, 181] width 60 height 12
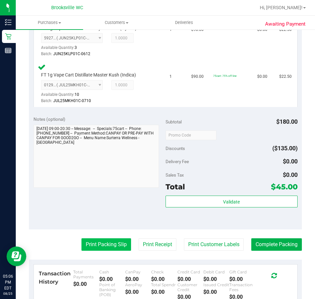
click at [92, 249] on button "Print Packing Slip" at bounding box center [107, 245] width 50 height 12
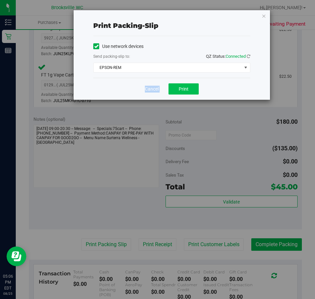
click at [177, 79] on div "Print packing-slip Use network devices Send packing-slip to: QZ Status: Connect…" at bounding box center [172, 55] width 197 height 90
click at [178, 86] on button "Print" at bounding box center [184, 88] width 30 height 11
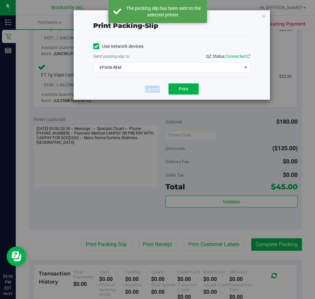
click at [149, 91] on link "Cancel" at bounding box center [152, 89] width 14 height 7
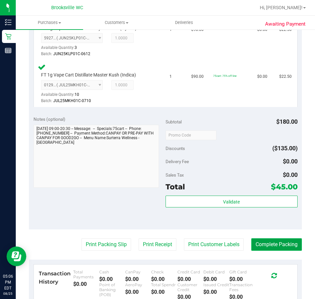
click at [274, 246] on button "Complete Packing" at bounding box center [276, 245] width 51 height 12
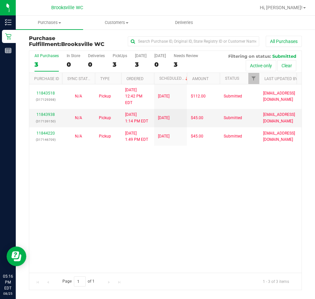
click at [152, 228] on div "11843518 (317129398) N/A Pickup [DATE] 12:42 PM EDT 8/25/2025 $112.00 Submitted…" at bounding box center [165, 178] width 272 height 189
click at [45, 21] on span "Purchases" at bounding box center [49, 23] width 67 height 6
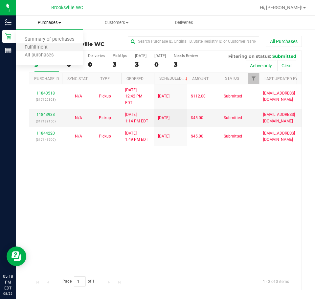
click at [48, 51] on li "Fulfillment" at bounding box center [49, 48] width 67 height 8
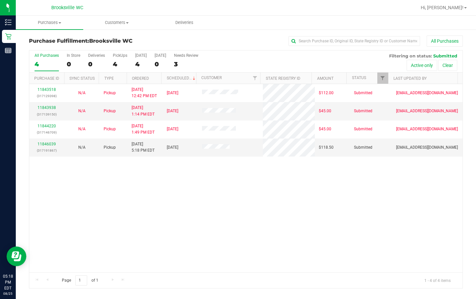
click at [221, 186] on div "11843518 (317129398) N/A Pickup [DATE] 12:42 PM EDT 8/25/2025 $112.00 Submitted…" at bounding box center [245, 178] width 433 height 189
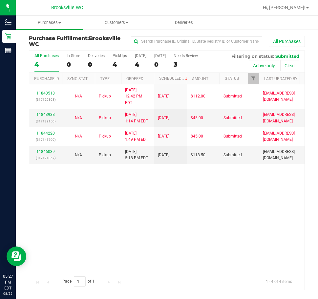
click at [101, 177] on div "11843518 (317129398) N/A Pickup [DATE] 12:42 PM EDT 8/25/2025 $112.00 Submitted…" at bounding box center [167, 178] width 276 height 189
click at [45, 150] on link "11846039" at bounding box center [45, 152] width 18 height 5
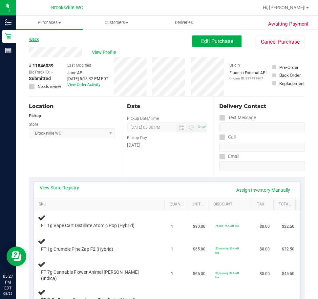
click at [34, 38] on link "Back" at bounding box center [34, 39] width 10 height 5
